Goal: Information Seeking & Learning: Learn about a topic

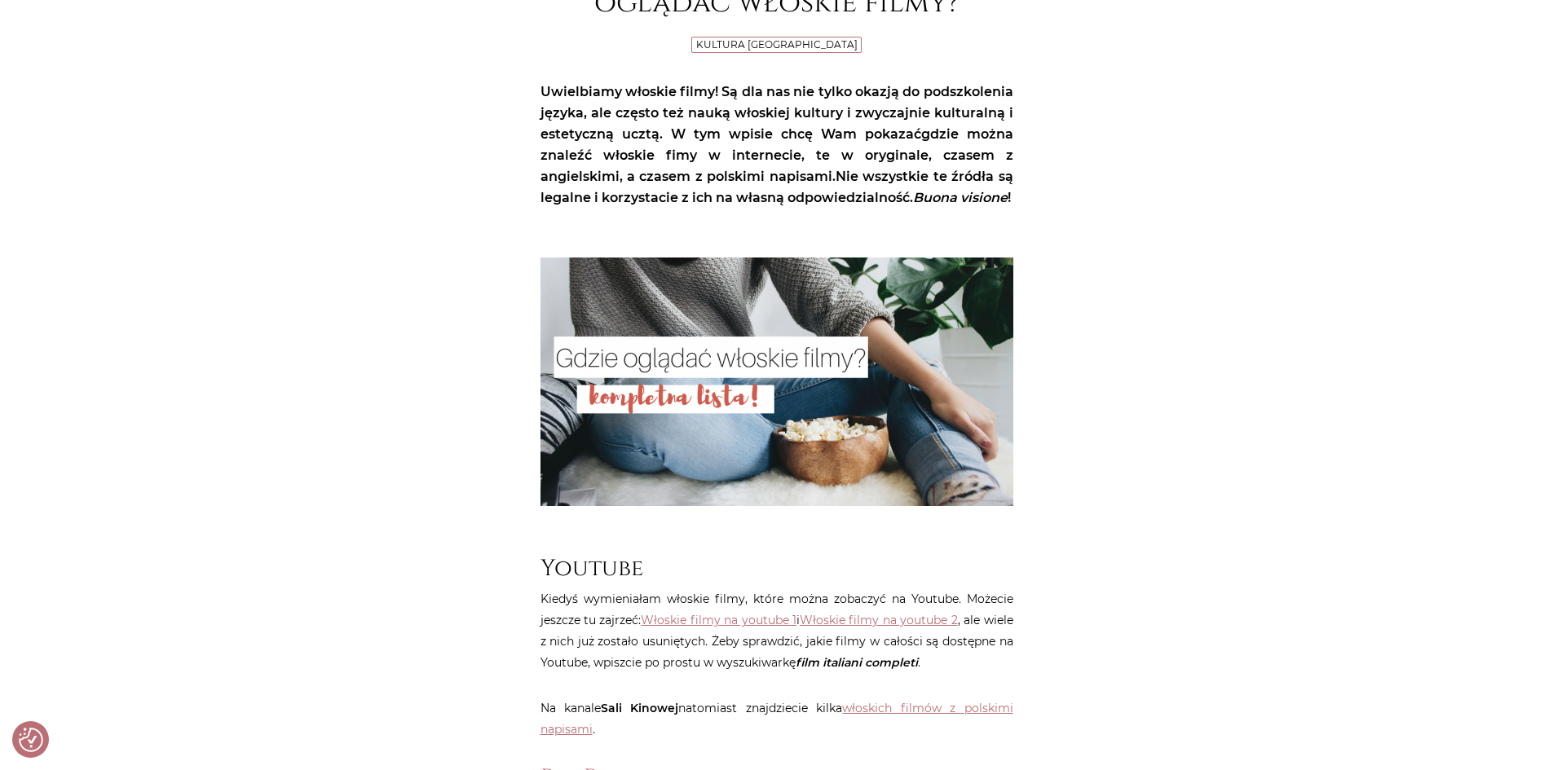
scroll to position [652, 0]
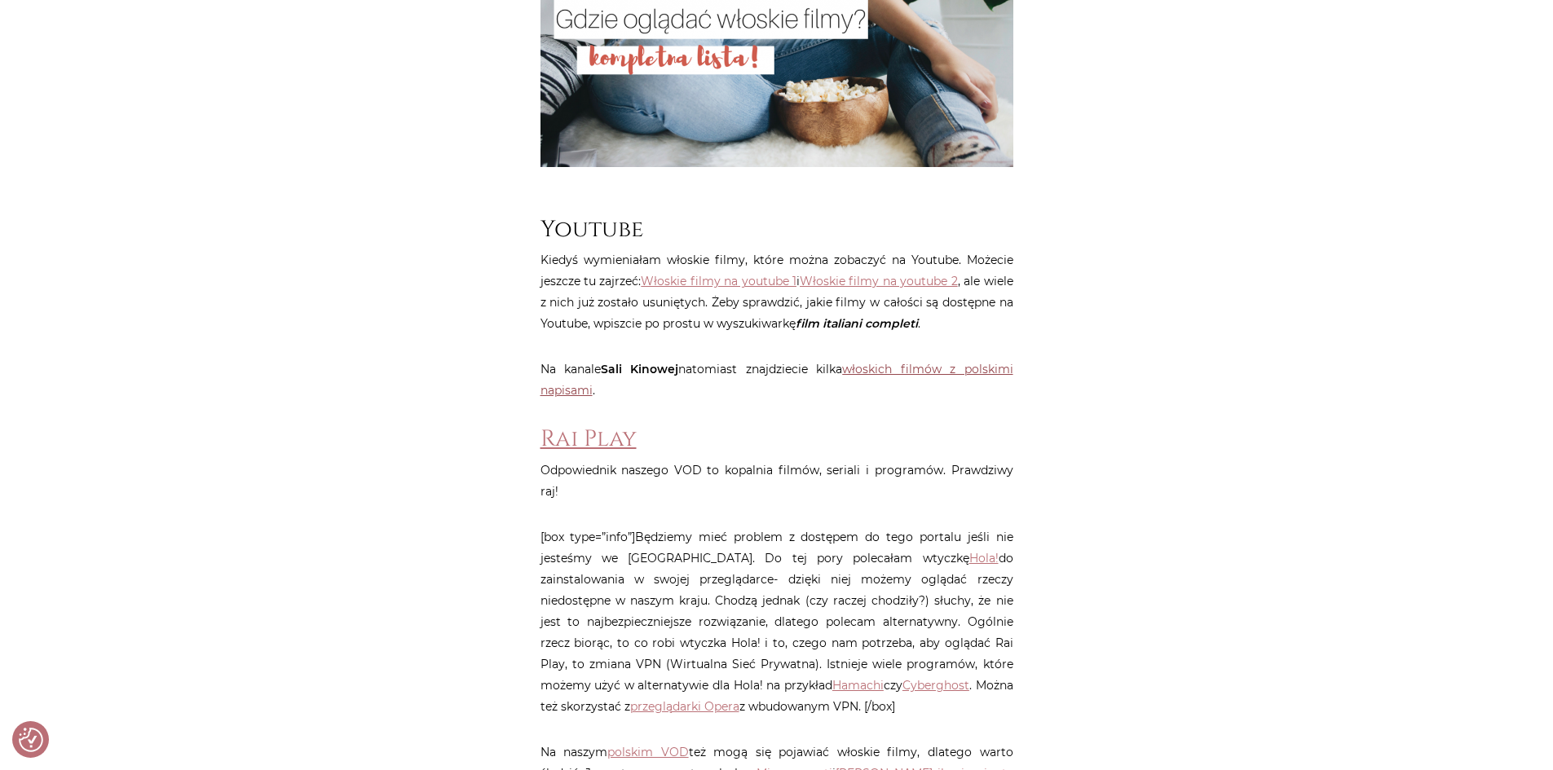
click at [943, 391] on link "włoskich filmów z polskimi napisami" at bounding box center [777, 380] width 473 height 36
click at [752, 289] on link "Włoskie filmy na youtube 1" at bounding box center [719, 281] width 156 height 15
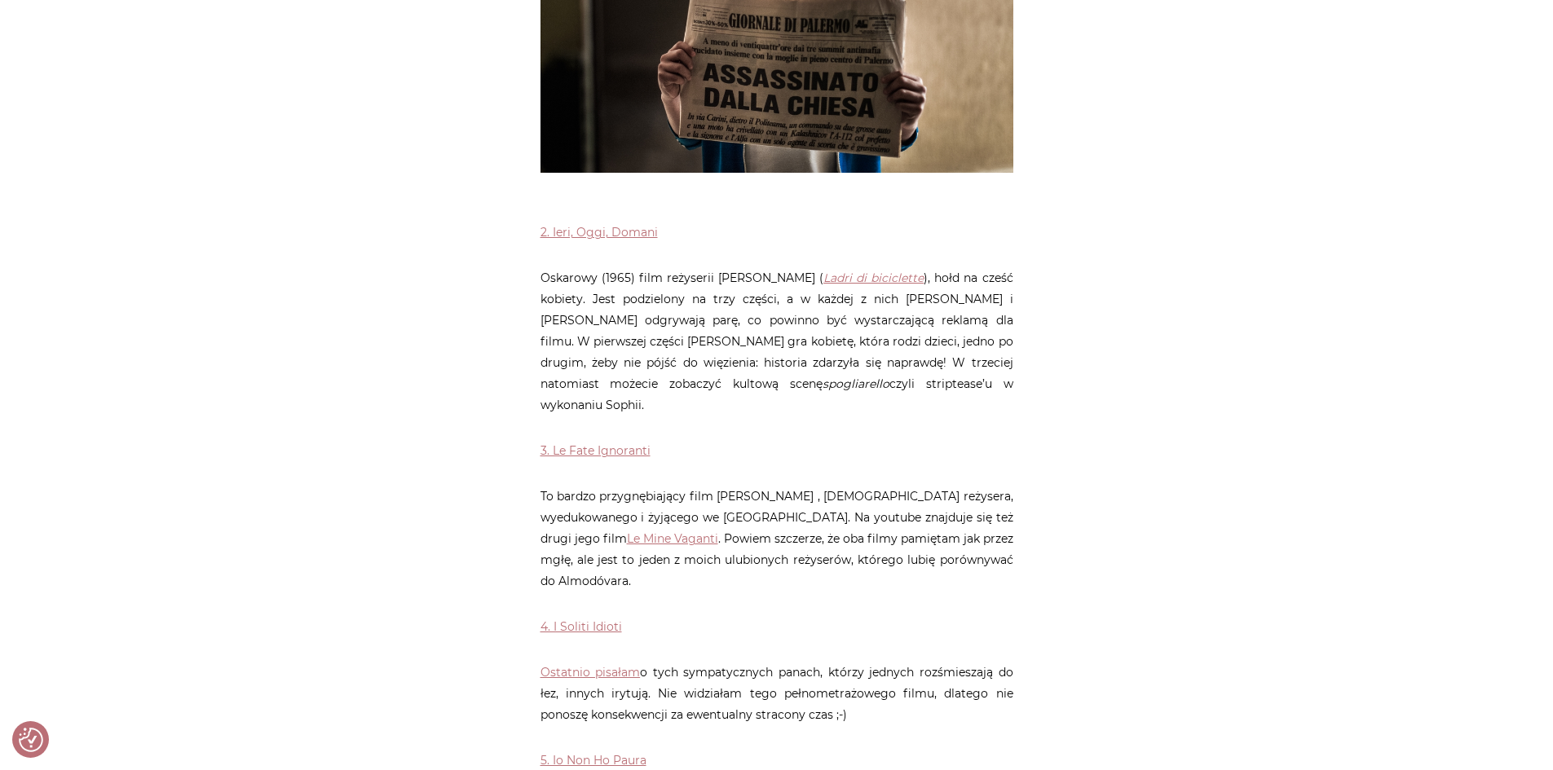
scroll to position [1386, 0]
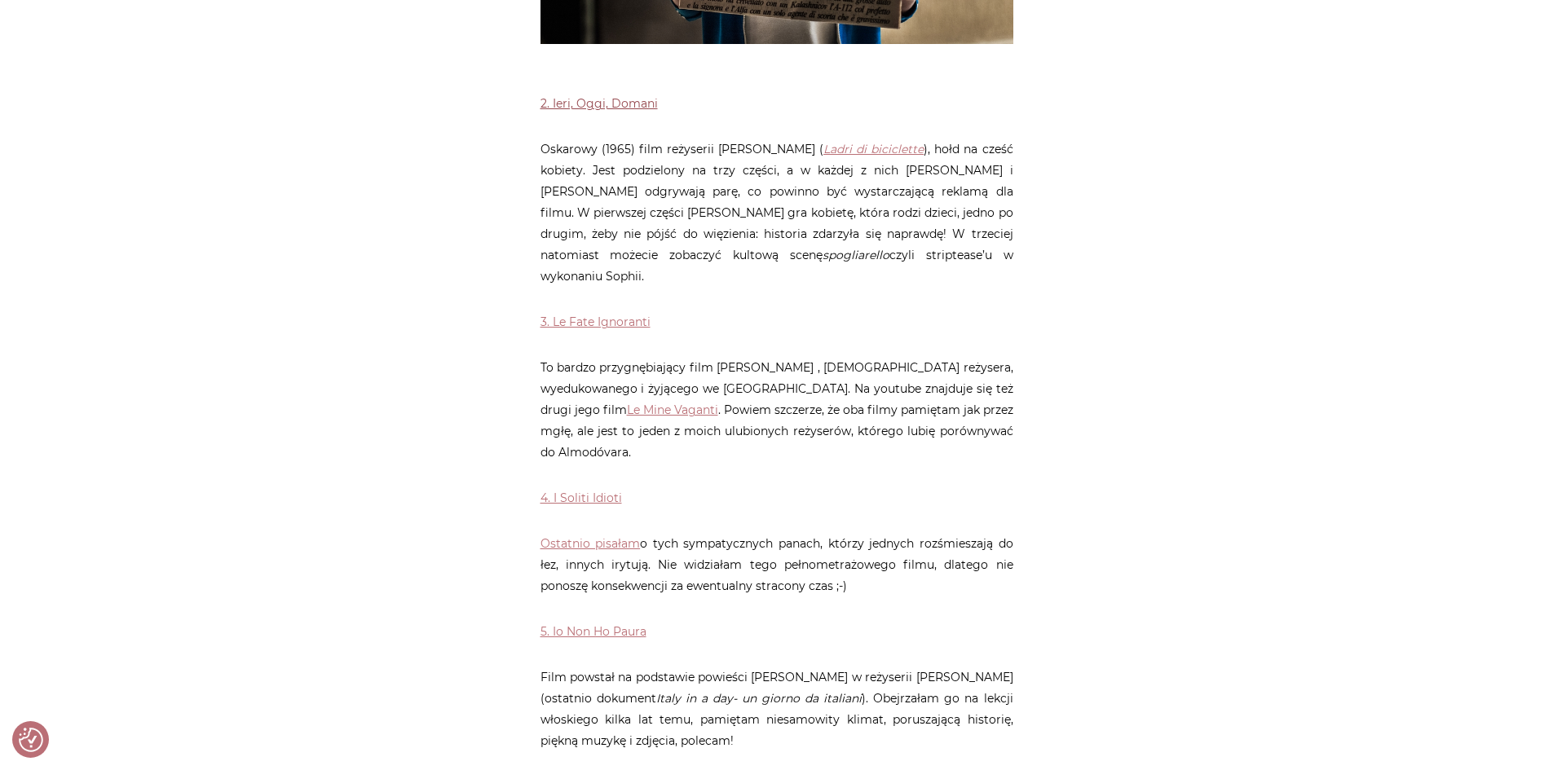
click at [599, 97] on link "2. Ieri, Oggi, Domani" at bounding box center [599, 103] width 117 height 15
click at [605, 315] on link "3. Le Fate Ignoranti" at bounding box center [596, 322] width 110 height 15
click at [594, 491] on link "4. I Soliti Idioti" at bounding box center [582, 498] width 82 height 15
click at [594, 625] on link "5. Io Non Ho Paura" at bounding box center [594, 632] width 106 height 15
